Goal: Navigation & Orientation: Find specific page/section

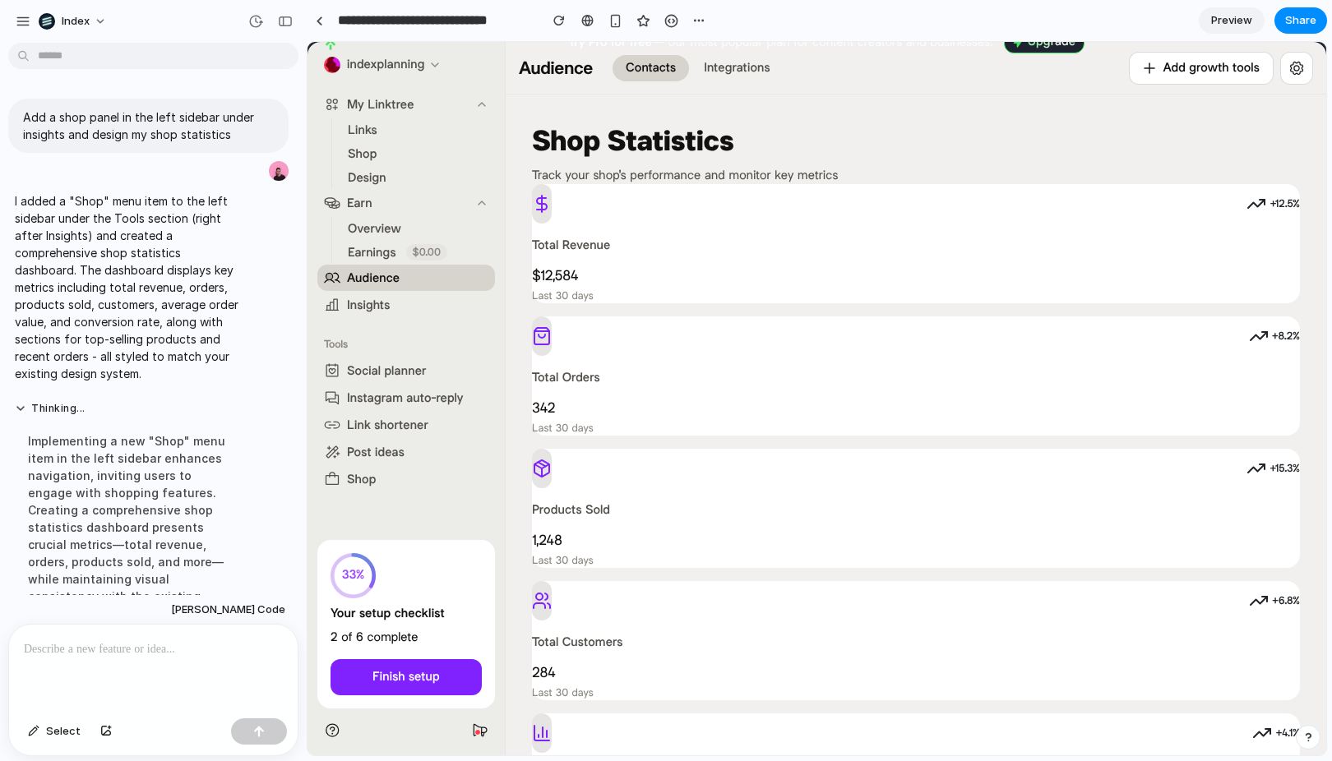
scroll to position [37, 0]
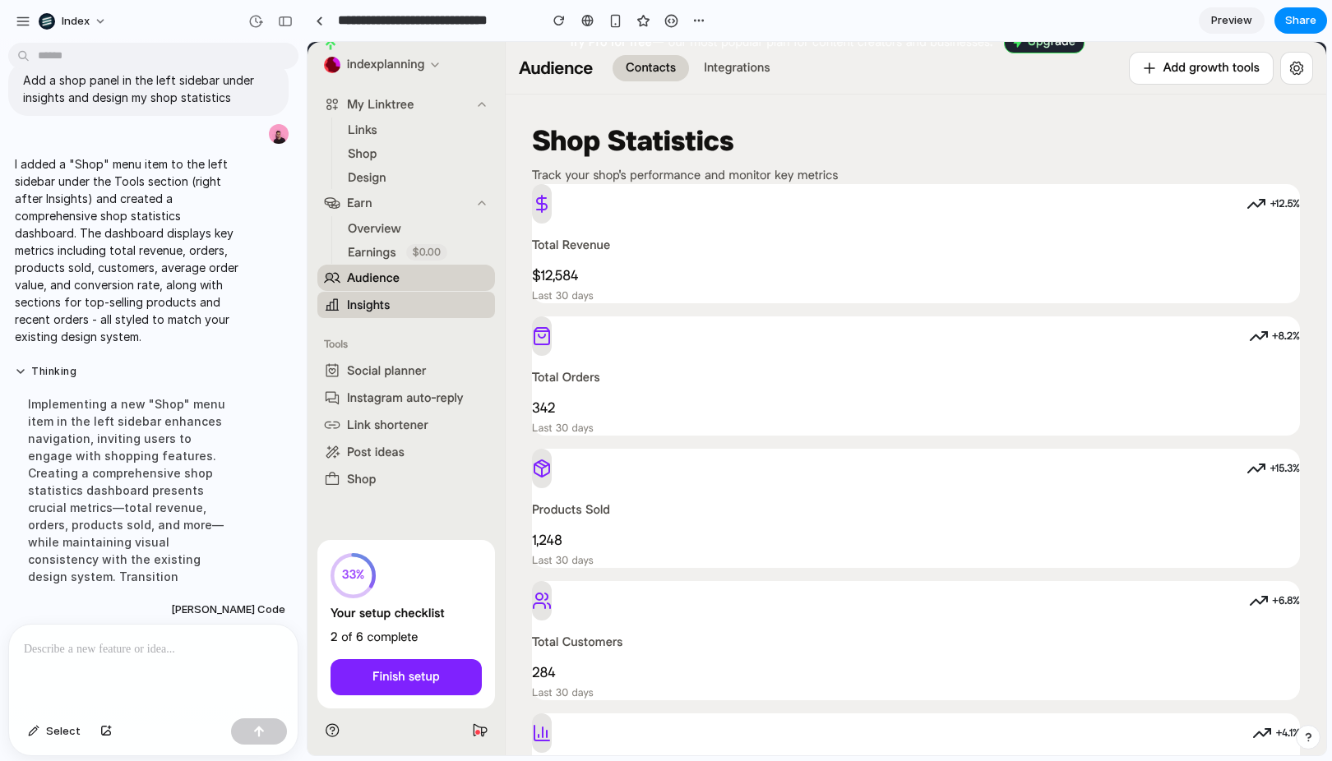
click at [403, 296] on link "Insights" at bounding box center [406, 305] width 178 height 26
click at [395, 260] on span "Earnings" at bounding box center [372, 252] width 48 height 17
click at [353, 482] on span "Shop" at bounding box center [362, 479] width 30 height 17
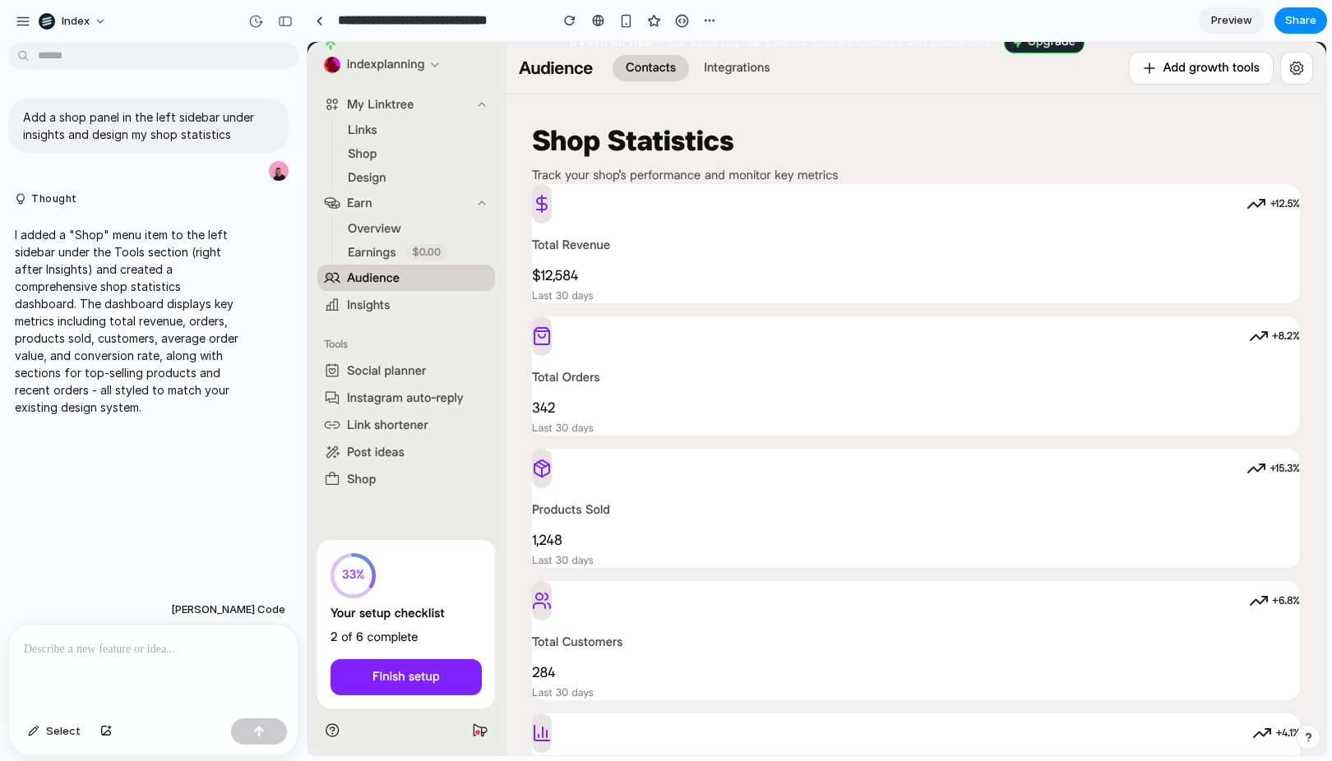
click at [551, 173] on p "Track your shop's performance and monitor key metrics" at bounding box center [916, 175] width 768 height 17
click at [852, 53] on header "Audience Contacts Integrations Add growth tools Settings" at bounding box center [916, 68] width 820 height 53
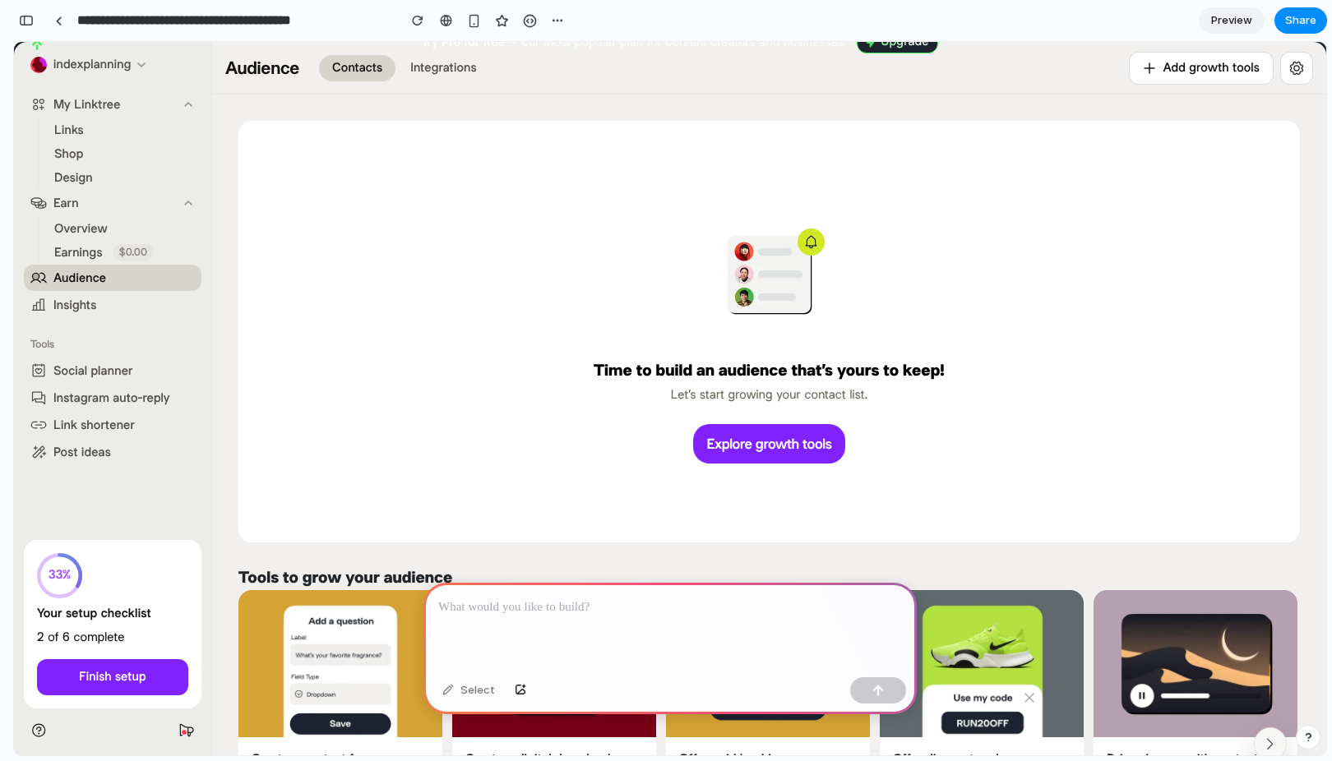
scroll to position [0, 15]
